Goal: Task Accomplishment & Management: Complete application form

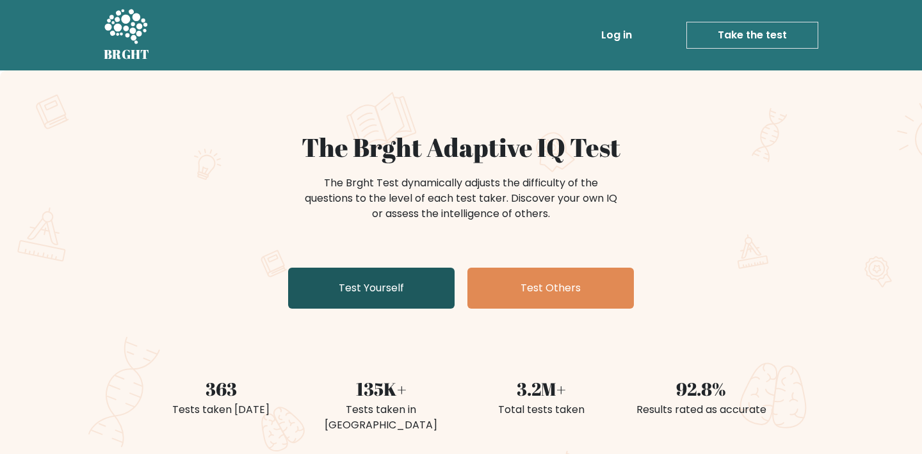
click at [407, 275] on link "Test Yourself" at bounding box center [371, 288] width 167 height 41
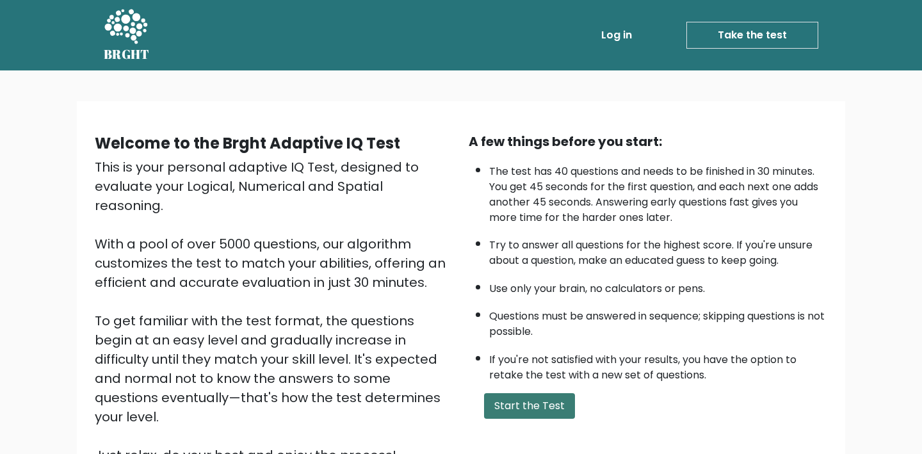
click at [546, 393] on button "Start the Test" at bounding box center [529, 406] width 91 height 26
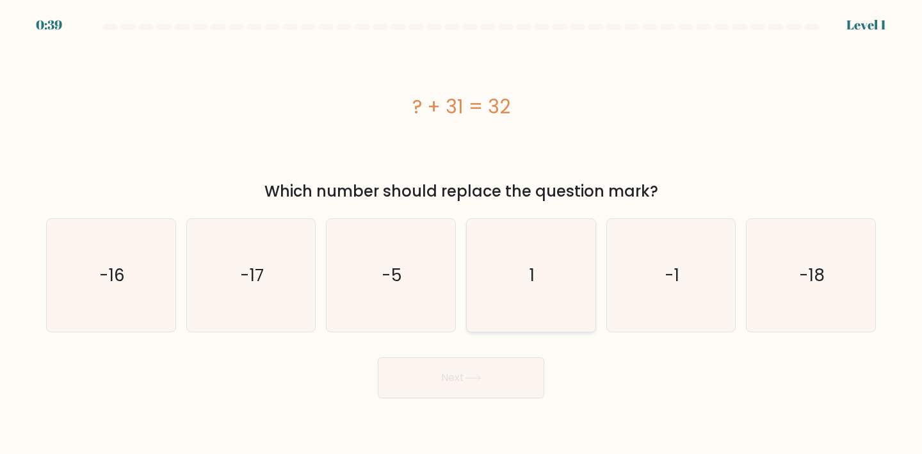
click at [509, 276] on icon "1" at bounding box center [531, 275] width 113 height 113
click at [462, 234] on input "d. 1" at bounding box center [461, 230] width 1 height 6
radio input "true"
click at [463, 354] on div "Next" at bounding box center [461, 373] width 846 height 51
click at [464, 375] on button "Next" at bounding box center [461, 377] width 167 height 41
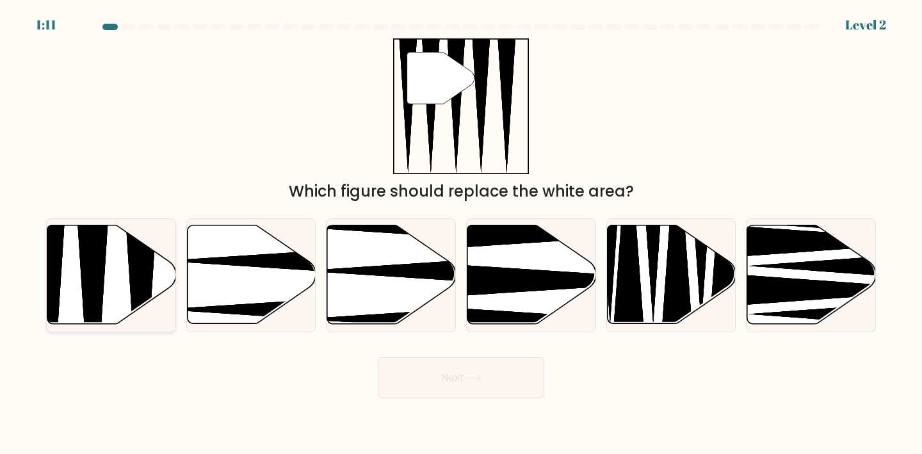
click at [115, 288] on icon at bounding box center [111, 274] width 129 height 99
click at [461, 234] on input "a." at bounding box center [461, 230] width 1 height 6
radio input "true"
click at [381, 379] on button "Next" at bounding box center [461, 377] width 167 height 41
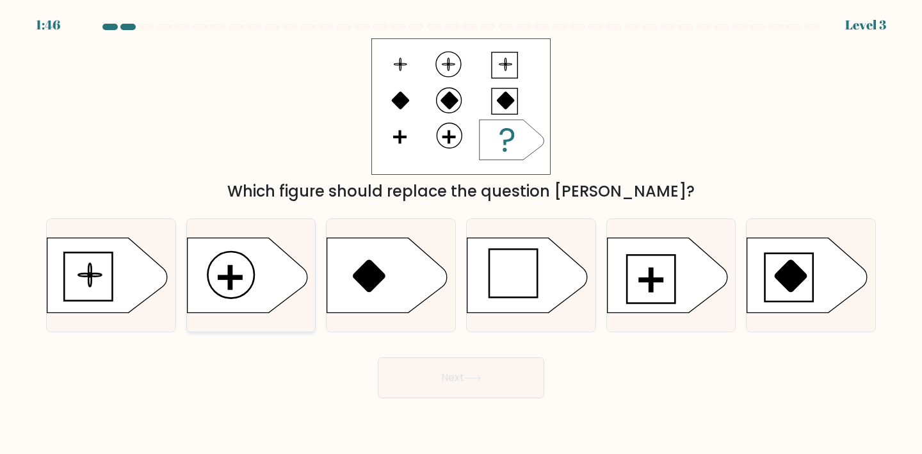
click at [265, 281] on icon at bounding box center [247, 275] width 120 height 75
click at [461, 234] on input "b." at bounding box center [461, 230] width 1 height 6
radio input "true"
click at [659, 284] on icon at bounding box center [667, 275] width 120 height 75
click at [462, 234] on input "e." at bounding box center [461, 230] width 1 height 6
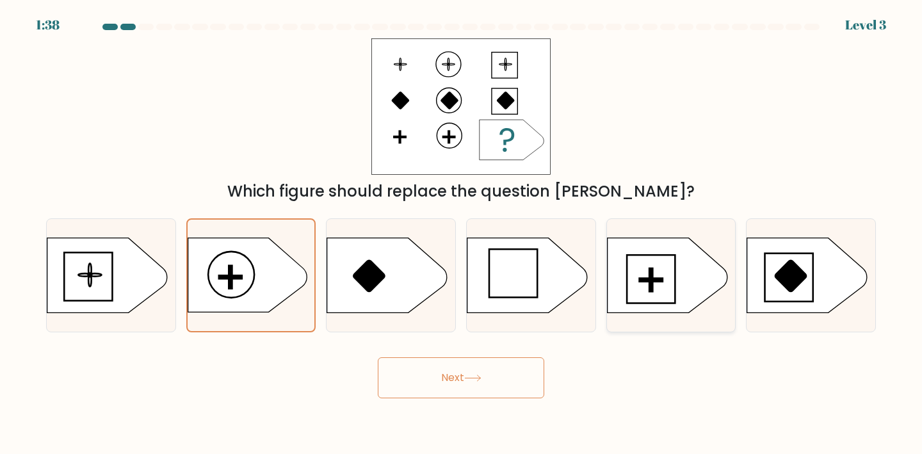
radio input "true"
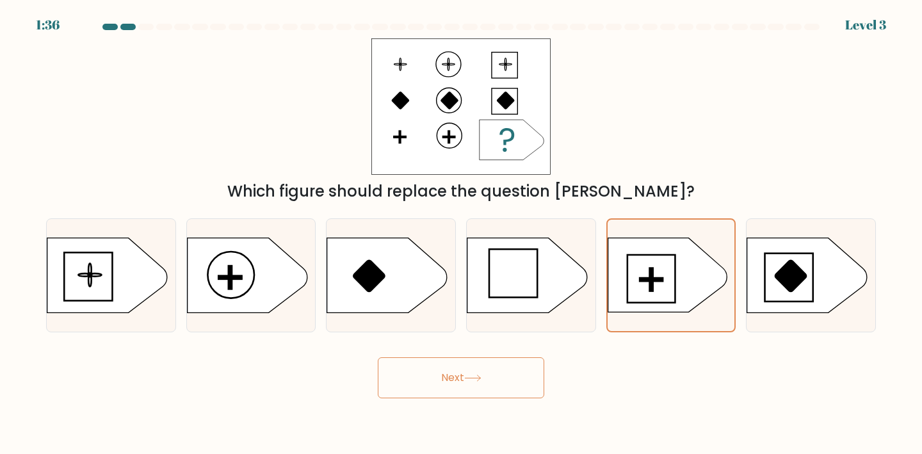
click at [515, 372] on button "Next" at bounding box center [461, 377] width 167 height 41
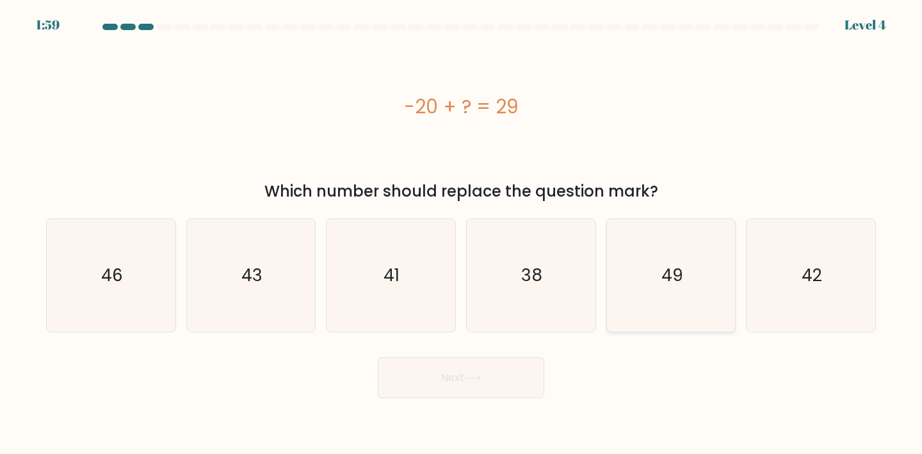
click at [668, 267] on text "49" at bounding box center [673, 275] width 22 height 24
click at [462, 234] on input "e. 49" at bounding box center [461, 230] width 1 height 6
radio input "true"
click at [504, 375] on button "Next" at bounding box center [461, 377] width 167 height 41
